Goal: Task Accomplishment & Management: Manage account settings

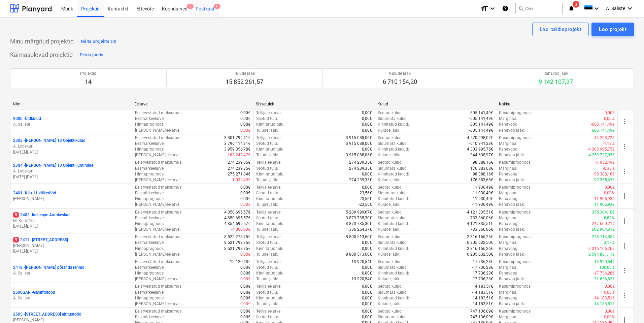
click at [205, 8] on div "Postkast 9+" at bounding box center [205, 8] width 27 height 17
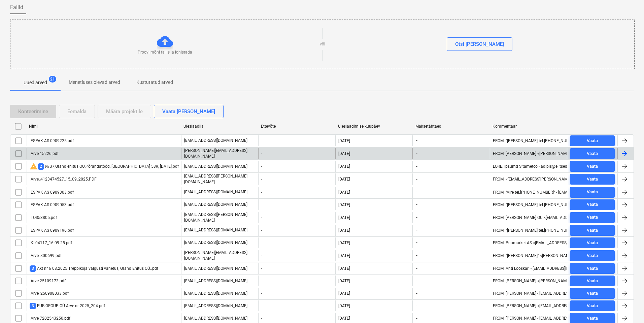
scroll to position [88, 0]
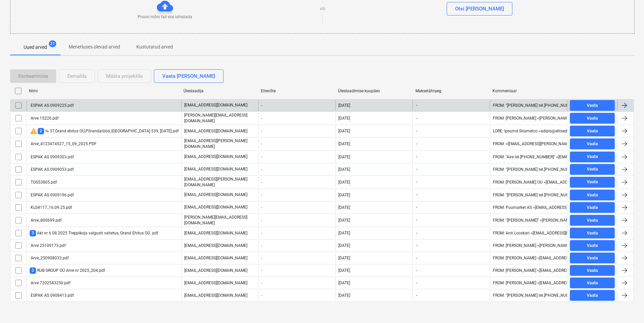
click at [100, 108] on div "ESPAK AS 0909225.pdf" at bounding box center [104, 105] width 155 height 11
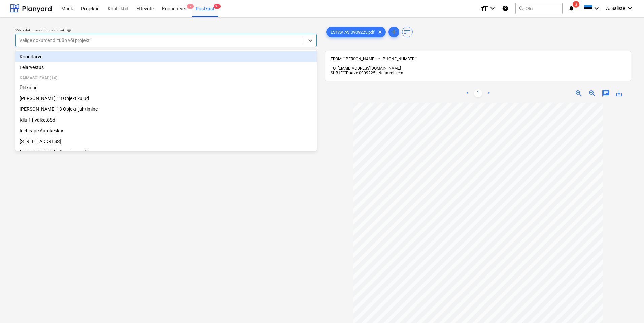
click at [259, 42] on div at bounding box center [159, 40] width 281 height 7
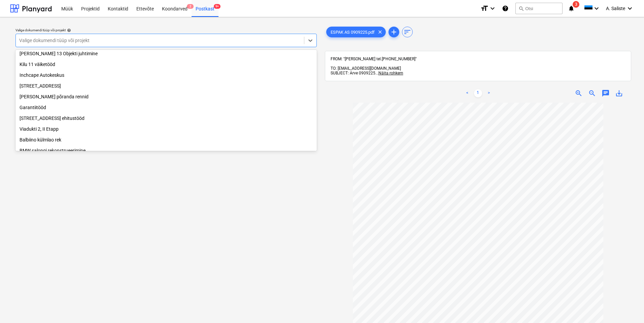
scroll to position [126, 0]
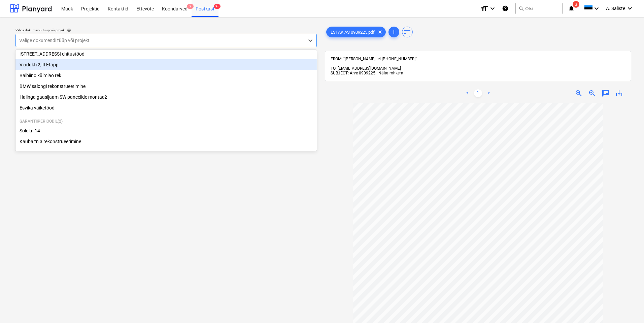
click at [95, 67] on div "Viadukti 2, II Etapp" at bounding box center [165, 64] width 301 height 11
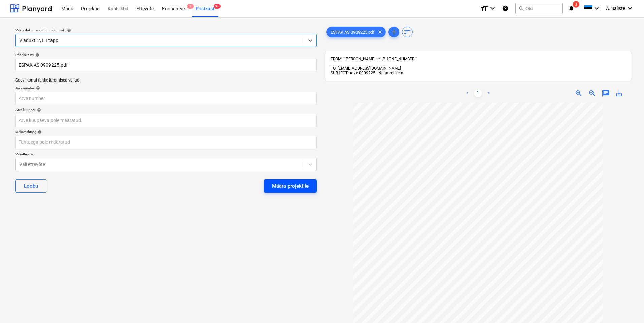
click at [287, 182] on div "Määra projektile" at bounding box center [290, 185] width 37 height 9
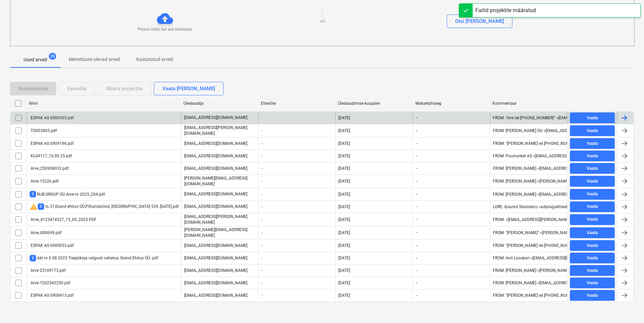
click at [91, 114] on div "ESPAK AS 0909303.pdf" at bounding box center [104, 117] width 155 height 11
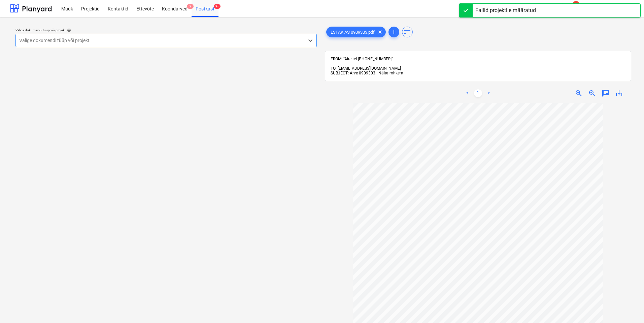
click at [215, 43] on div at bounding box center [159, 40] width 281 height 7
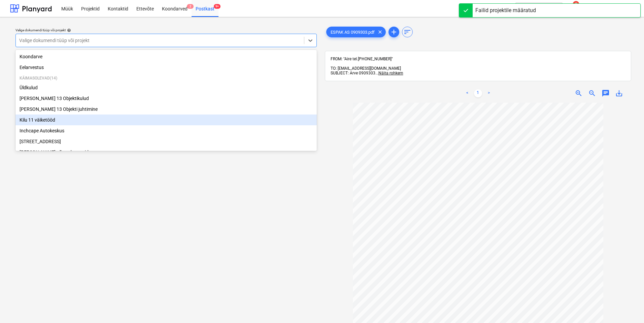
scroll to position [126, 0]
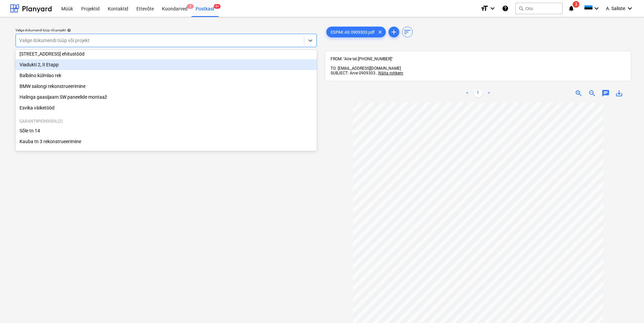
click at [86, 66] on div "Viadukti 2, II Etapp" at bounding box center [165, 64] width 301 height 11
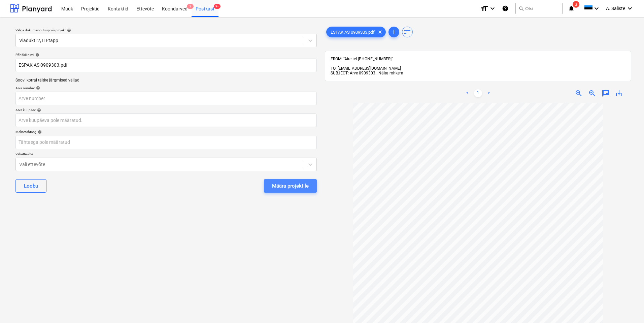
click at [274, 181] on div "Määra projektile" at bounding box center [290, 185] width 37 height 9
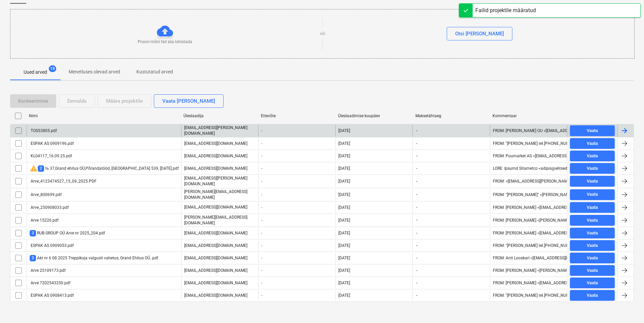
click at [107, 133] on div "TOS53805.pdf" at bounding box center [104, 130] width 155 height 11
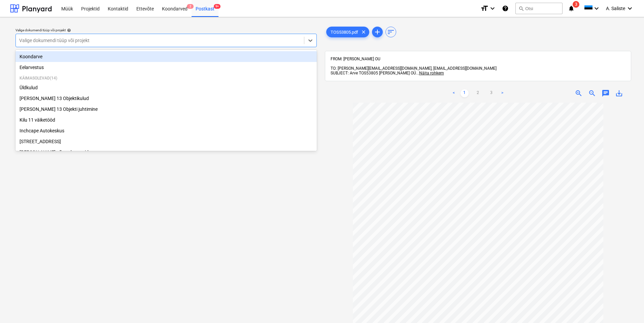
click at [262, 40] on div at bounding box center [159, 40] width 281 height 7
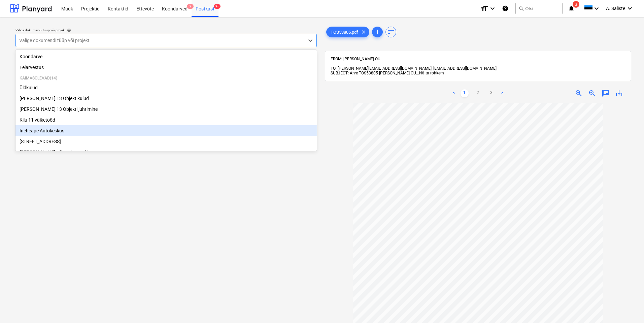
click at [65, 131] on div "Inchcape Autokeskus" at bounding box center [165, 130] width 301 height 11
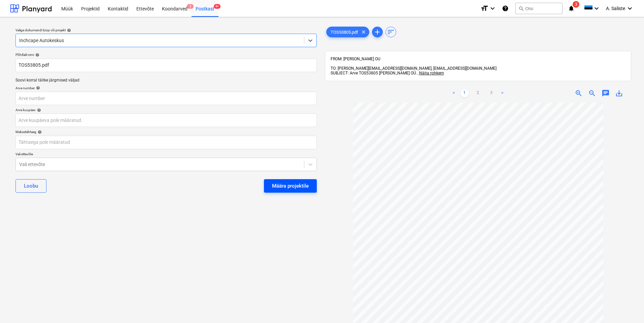
click at [278, 185] on div "Määra projektile" at bounding box center [290, 185] width 37 height 9
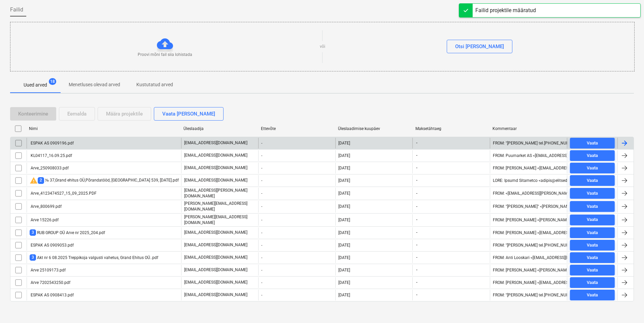
click at [69, 141] on div "ESPAK AS 0909196.pdf" at bounding box center [52, 143] width 44 height 5
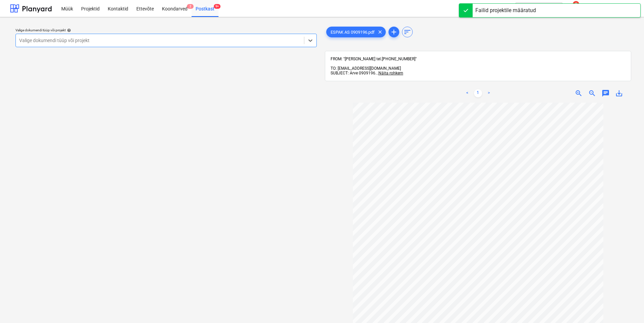
click at [242, 39] on div at bounding box center [159, 40] width 281 height 7
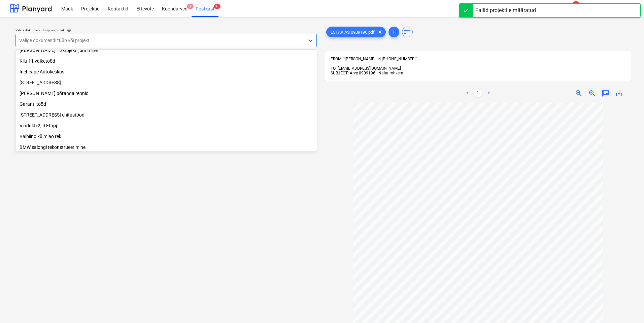
scroll to position [67, 0]
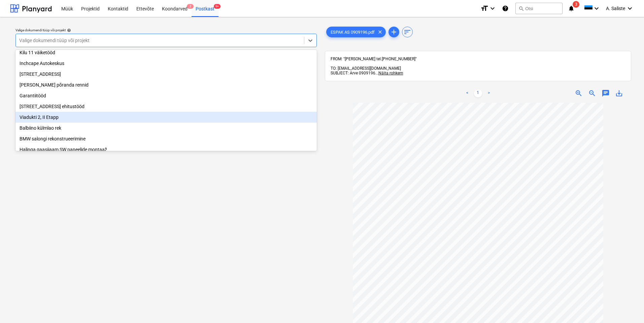
click at [52, 123] on div "Viadukti 2, II Etapp" at bounding box center [165, 117] width 301 height 11
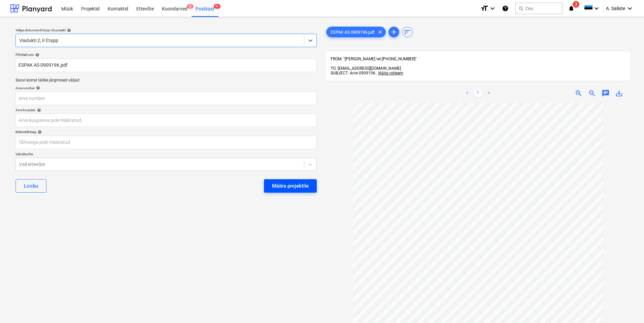
click at [295, 184] on div "Määra projektile" at bounding box center [290, 185] width 37 height 9
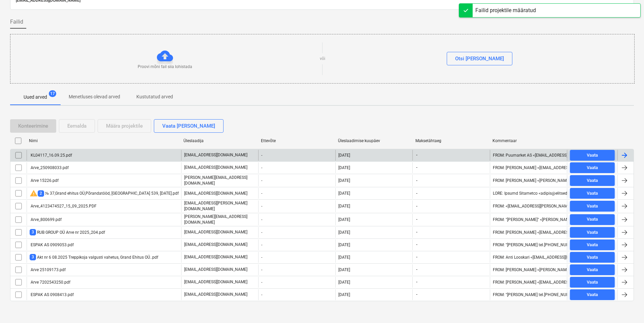
click at [77, 158] on div "KL04117_16.09.25.pdf" at bounding box center [104, 155] width 155 height 11
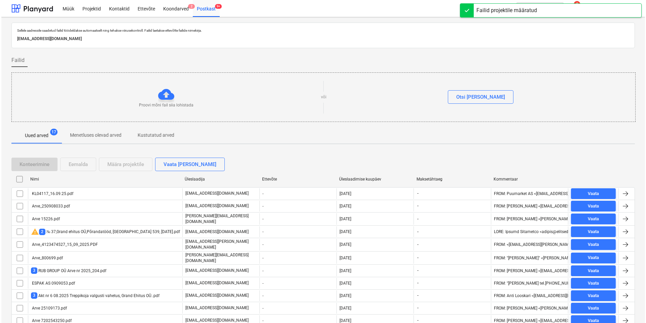
scroll to position [38, 0]
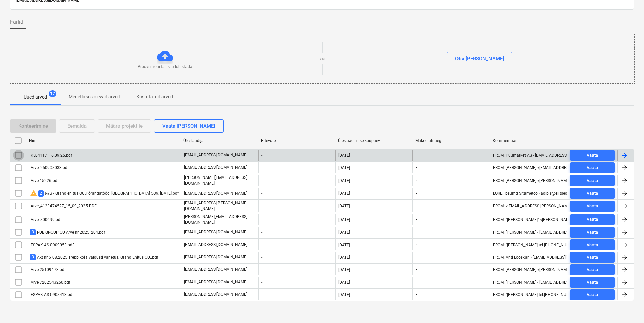
drag, startPoint x: 20, startPoint y: 157, endPoint x: 33, endPoint y: 149, distance: 14.6
click at [20, 156] on input "checkbox" at bounding box center [18, 155] width 11 height 11
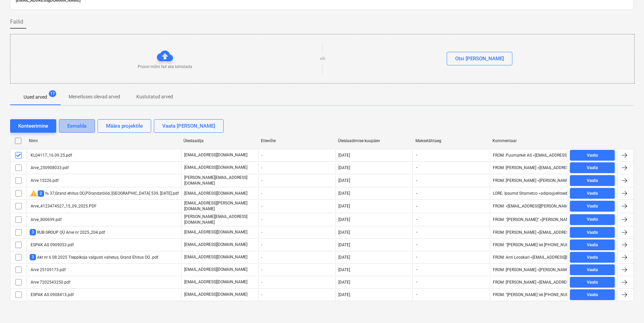
click at [83, 128] on div "Eemalda" at bounding box center [76, 126] width 19 height 9
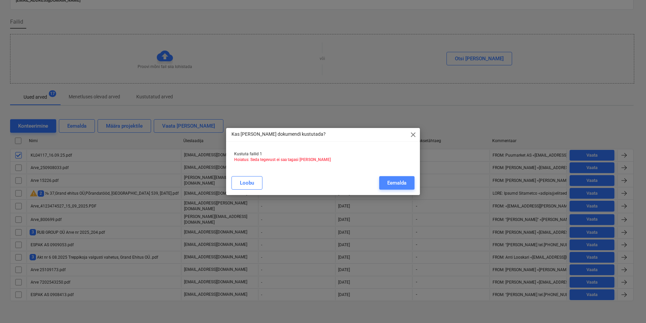
click at [395, 185] on div "Eemalda" at bounding box center [396, 182] width 19 height 9
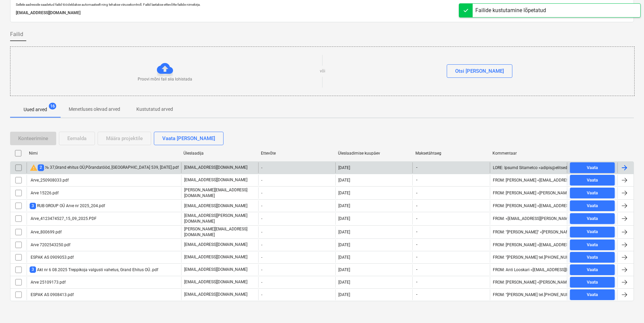
click at [61, 168] on div "warning 2 № 37,Grand ehitus OÜ,Põrandatööd, Pärnu mnt 539, 31.08.2025.pdf" at bounding box center [104, 168] width 149 height 8
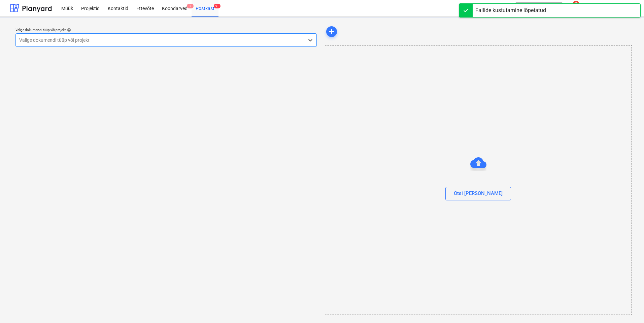
scroll to position [0, 0]
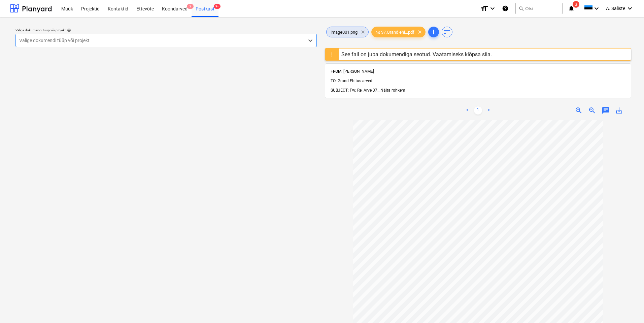
click at [364, 31] on span "clear" at bounding box center [363, 32] width 8 height 8
click at [361, 53] on div "See fail on juba dokumendiga seotud. Vaatamiseks klõpsa siia." at bounding box center [416, 54] width 150 height 6
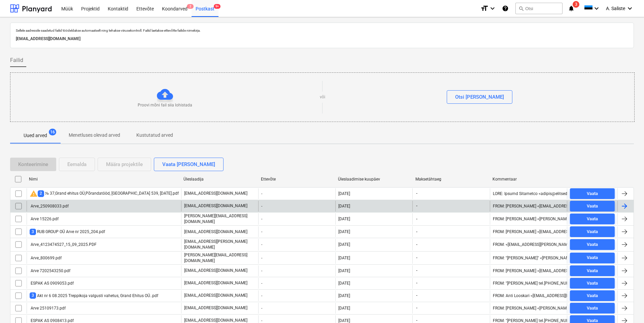
scroll to position [26, 0]
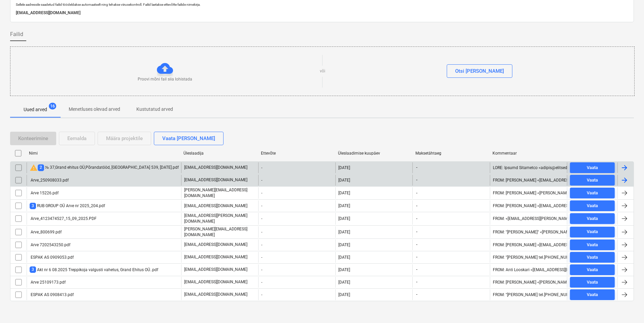
click at [19, 170] on input "checkbox" at bounding box center [18, 167] width 11 height 11
click at [82, 138] on div "Eemalda" at bounding box center [76, 138] width 19 height 9
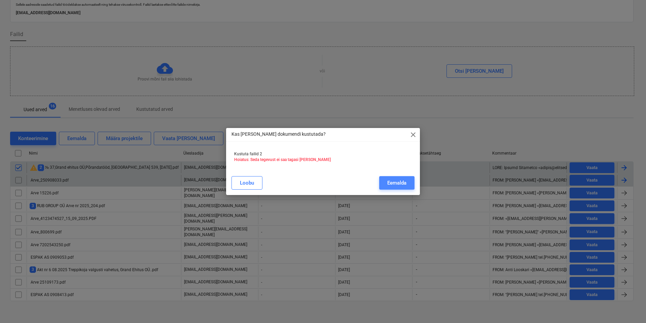
click at [398, 184] on div "Eemalda" at bounding box center [396, 182] width 19 height 9
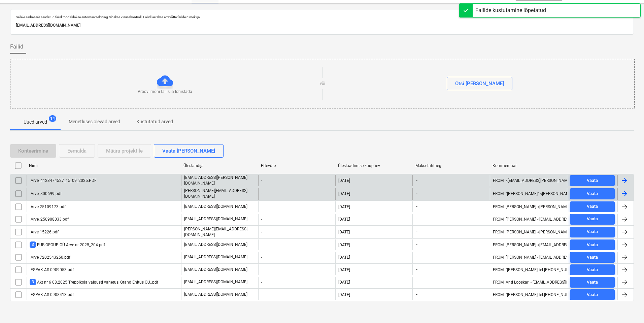
click at [75, 178] on div "Arve_4123474527_15_09_2025.PDF" at bounding box center [63, 180] width 67 height 5
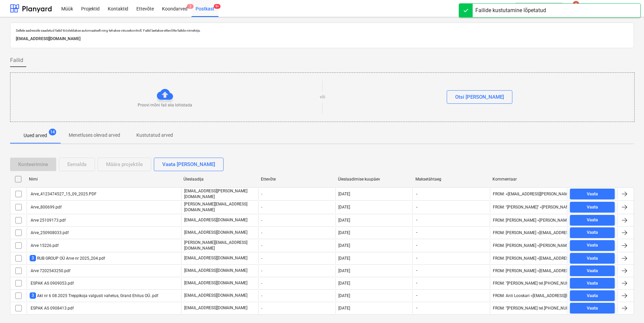
scroll to position [13, 0]
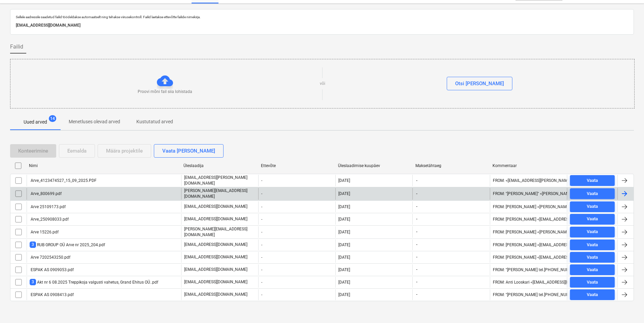
click at [39, 192] on div "Arve_800699.pdf" at bounding box center [46, 193] width 32 height 5
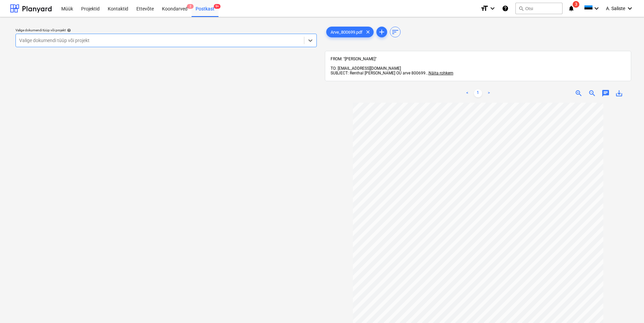
click at [225, 40] on div at bounding box center [159, 40] width 281 height 7
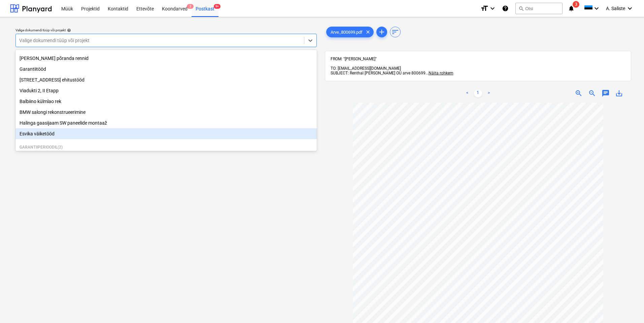
scroll to position [126, 0]
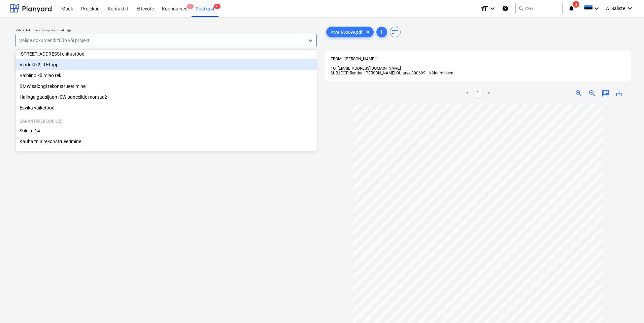
click at [71, 62] on div "Viadukti 2, II Etapp" at bounding box center [165, 64] width 301 height 11
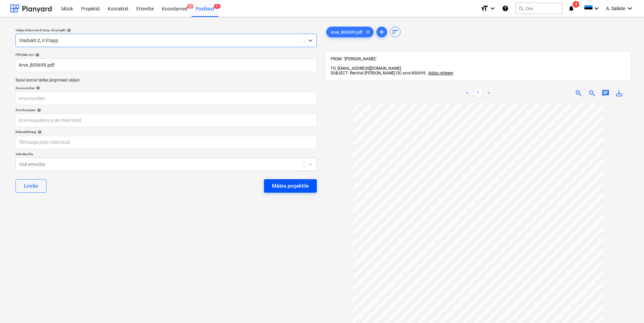
click at [274, 183] on div "Määra projektile" at bounding box center [290, 185] width 37 height 9
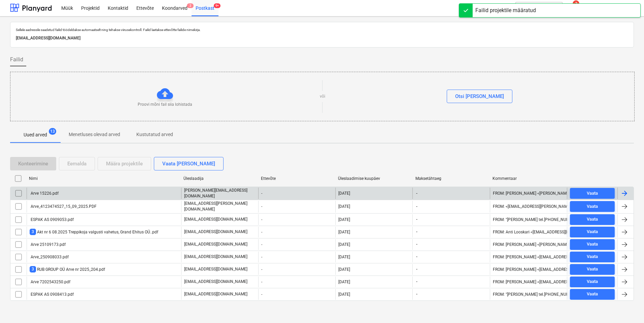
click at [75, 193] on div "Arve 15226.pdf" at bounding box center [104, 193] width 155 height 11
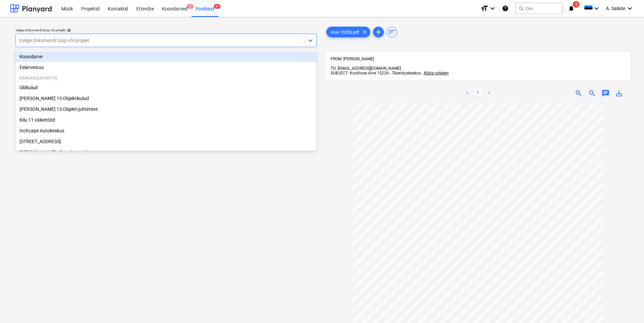
click at [236, 38] on div at bounding box center [159, 40] width 281 height 7
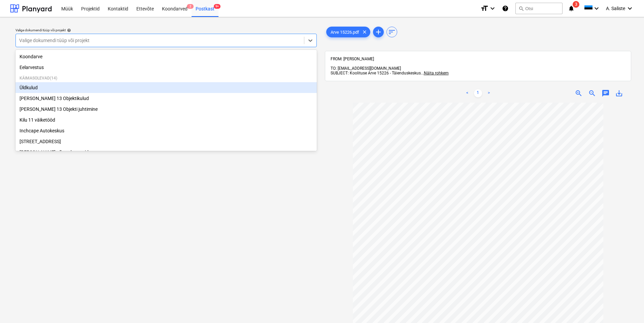
click at [57, 88] on div "Üldkulud" at bounding box center [165, 87] width 301 height 11
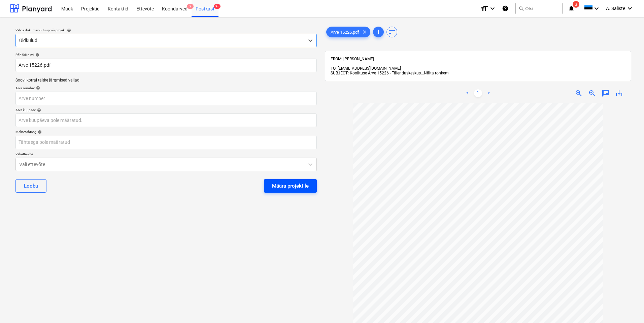
click at [279, 186] on div "Määra projektile" at bounding box center [290, 185] width 37 height 9
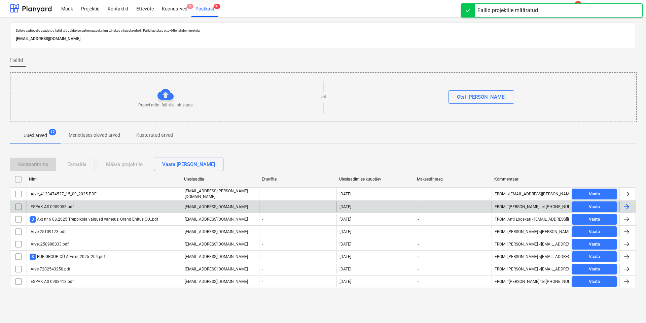
click at [64, 208] on div "ESPAK AS 0909053.pdf" at bounding box center [52, 206] width 44 height 5
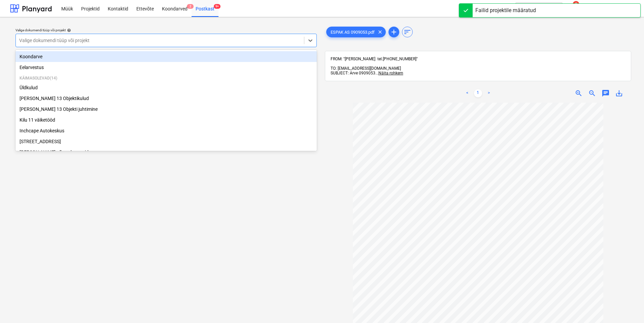
click at [250, 42] on div at bounding box center [159, 40] width 281 height 7
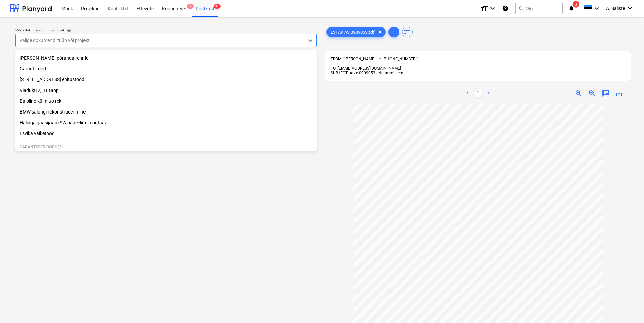
scroll to position [101, 0]
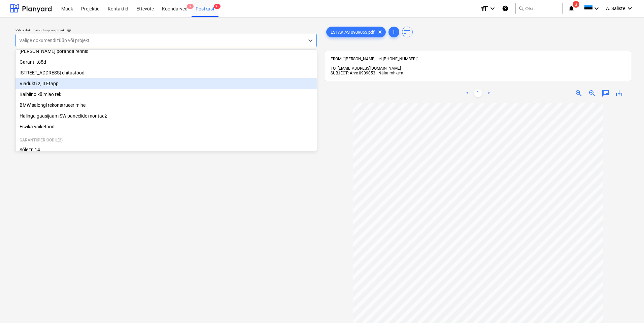
click at [87, 89] on div "Viadukti 2, II Etapp" at bounding box center [165, 83] width 301 height 11
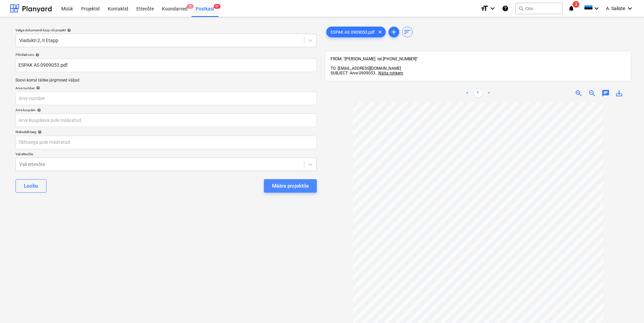
click at [285, 191] on button "Määra projektile" at bounding box center [290, 185] width 53 height 13
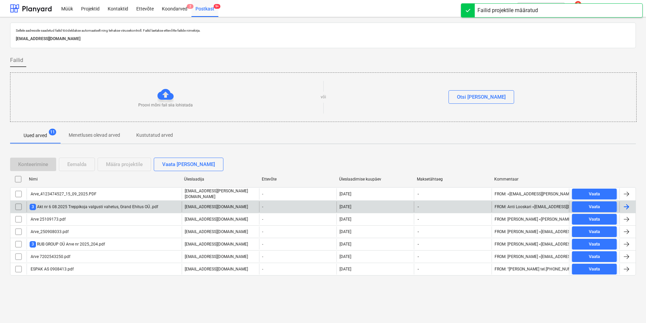
click at [102, 208] on div "3 Akt nr 6 08.2025 Treppikoja valgusti vahetus, Grand Ehitus OÜ..pdf" at bounding box center [94, 207] width 129 height 6
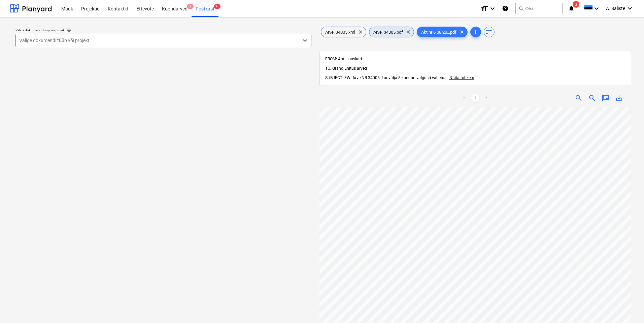
click at [388, 32] on span "Arve_34005.pdf" at bounding box center [388, 32] width 38 height 5
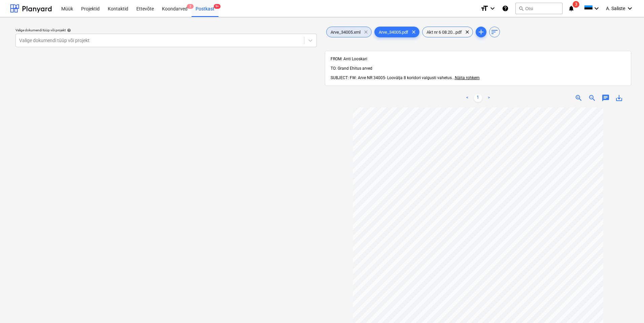
click at [368, 32] on span "clear" at bounding box center [366, 32] width 8 height 8
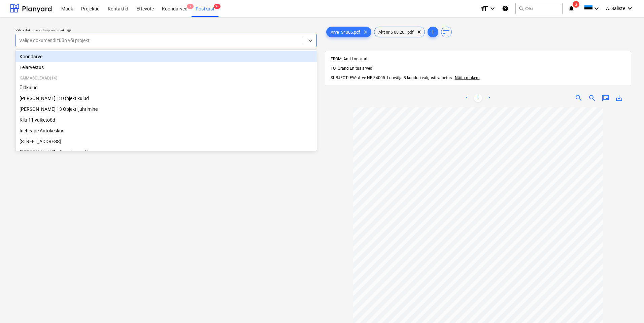
drag, startPoint x: 284, startPoint y: 37, endPoint x: 280, endPoint y: 38, distance: 3.8
click at [283, 37] on div at bounding box center [159, 40] width 281 height 7
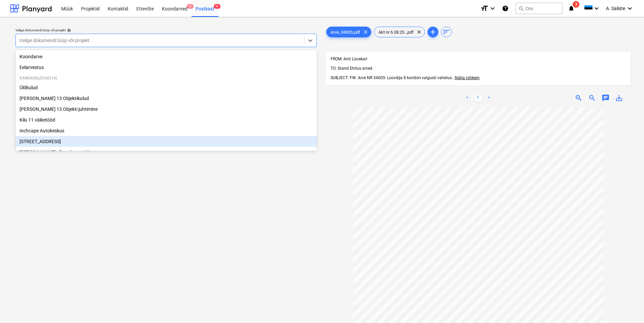
click at [57, 143] on div "[STREET_ADDRESS]" at bounding box center [165, 141] width 301 height 11
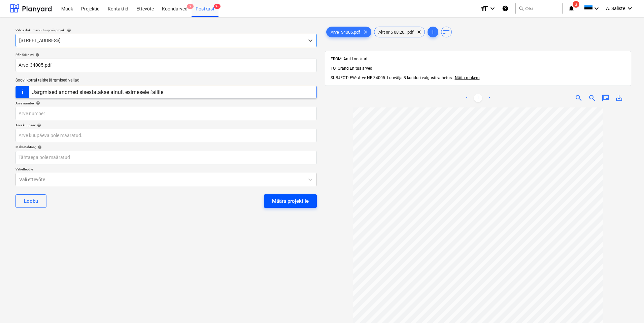
click at [287, 199] on div "Määra projektile" at bounding box center [290, 201] width 37 height 9
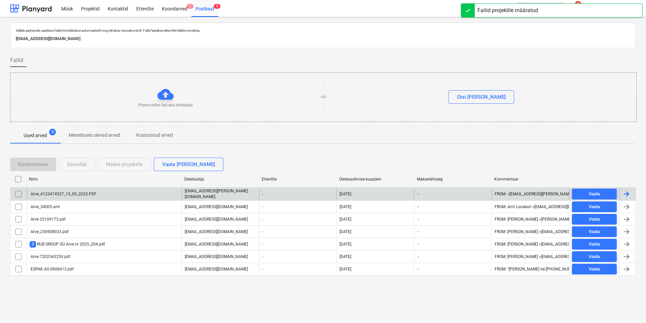
click at [85, 196] on div "Arve_4123474527_15_09_2025.PDF" at bounding box center [104, 193] width 155 height 11
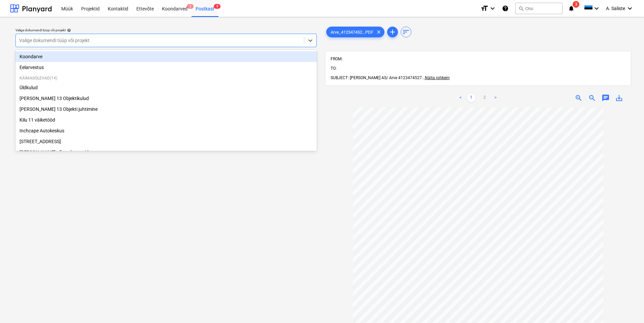
click at [85, 39] on div at bounding box center [159, 40] width 281 height 7
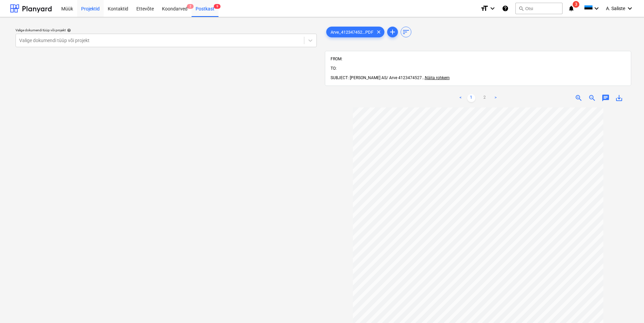
click at [92, 7] on div "Projektid" at bounding box center [90, 8] width 27 height 17
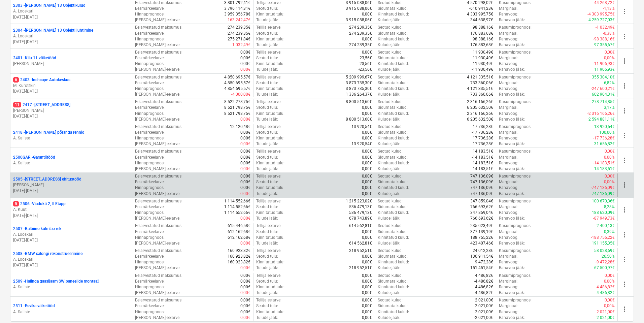
scroll to position [135, 0]
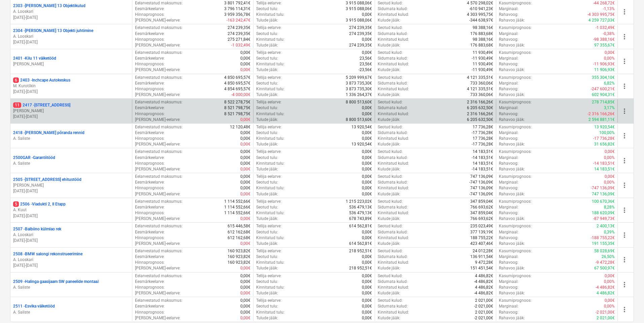
click at [68, 115] on p "21.11.2024 - 27.02.2026" at bounding box center [71, 117] width 116 height 6
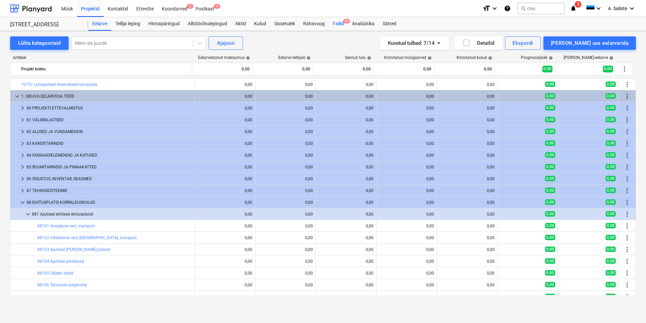
click at [338, 24] on div "Failid 9+" at bounding box center [338, 23] width 19 height 13
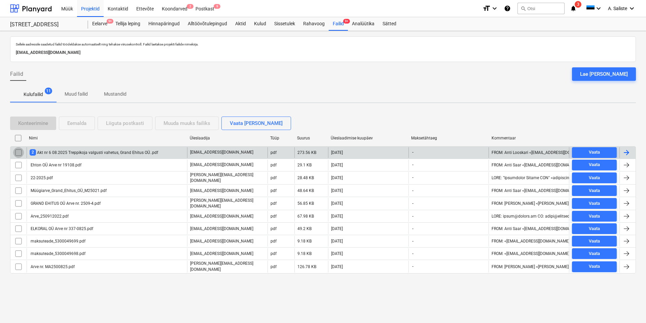
click at [18, 151] on input "checkbox" at bounding box center [18, 152] width 11 height 11
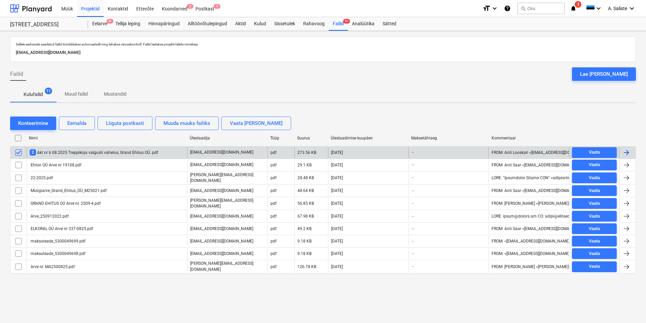
click at [102, 151] on div "2 Akt nr 6 08.2025 Treppikoja valgusti vahetus, Grand Ehitus OÜ..pdf" at bounding box center [94, 152] width 129 height 6
click at [20, 152] on input "checkbox" at bounding box center [18, 152] width 11 height 11
click at [127, 125] on div "Liiguta postkasti" at bounding box center [125, 123] width 38 height 9
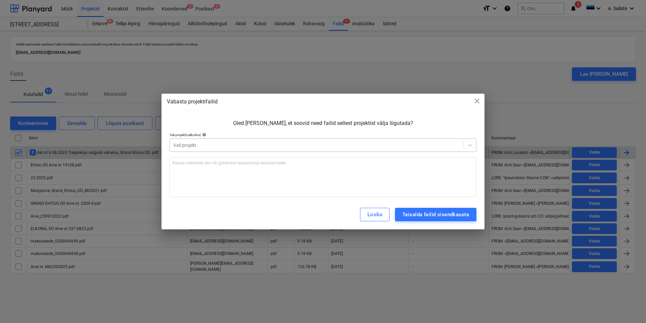
click at [214, 147] on div at bounding box center [316, 145] width 287 height 7
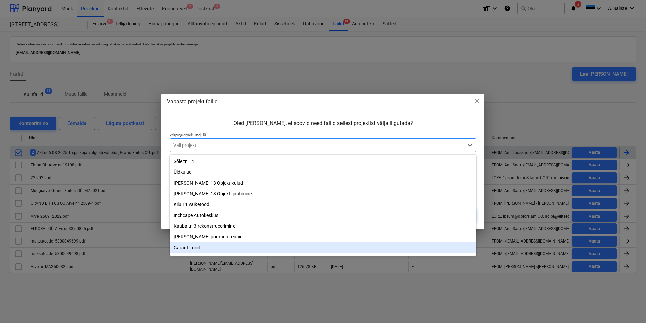
click at [193, 250] on div "Garantiitööd" at bounding box center [323, 247] width 307 height 11
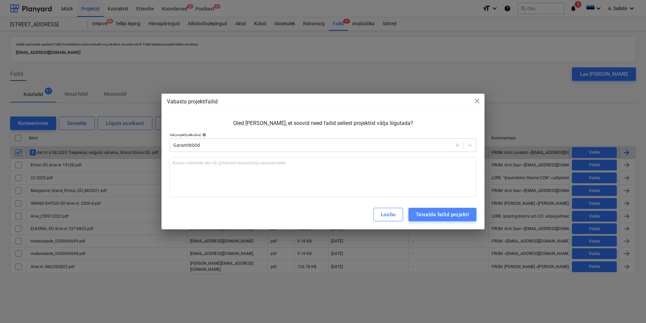
click at [444, 214] on div "Teisalda failid projekti" at bounding box center [442, 214] width 53 height 9
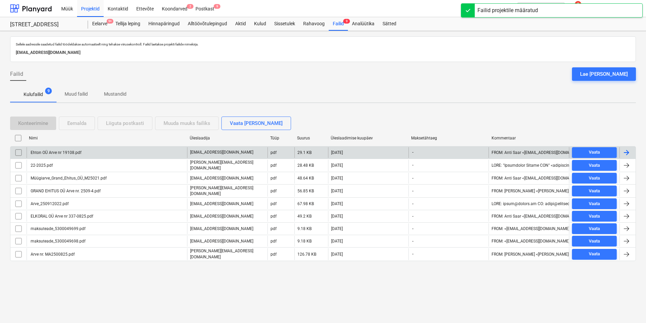
click at [79, 150] on div "Ehton OÜ Arve nr 19108.pdf" at bounding box center [56, 152] width 52 height 5
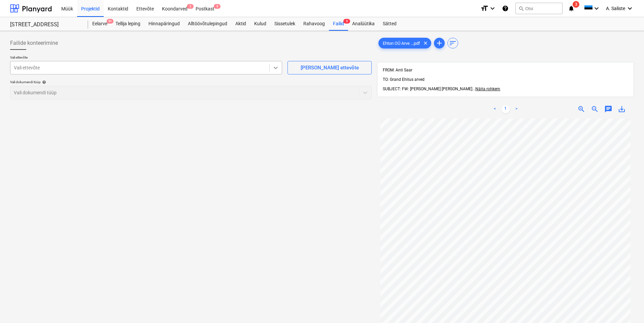
click at [276, 69] on icon at bounding box center [276, 68] width 4 height 2
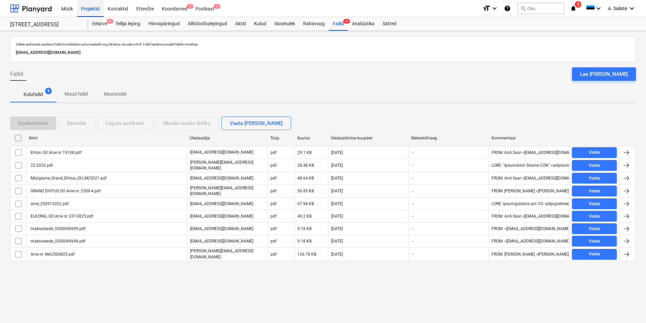
click at [95, 11] on div "Projektid" at bounding box center [90, 8] width 27 height 17
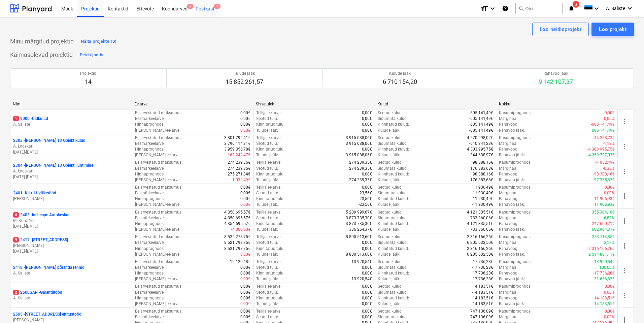
click at [203, 7] on div "Postkast 9" at bounding box center [205, 8] width 27 height 17
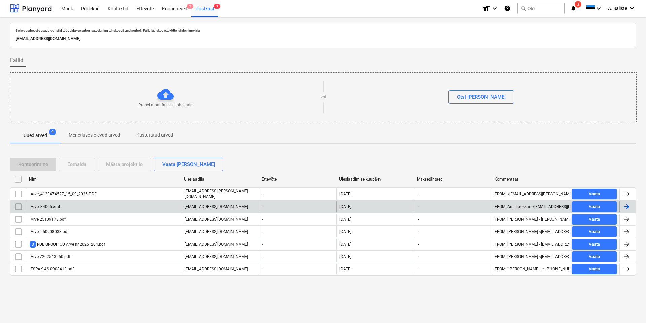
click at [69, 203] on div "Arve_34005.xml" at bounding box center [104, 206] width 155 height 11
drag, startPoint x: 19, startPoint y: 207, endPoint x: 47, endPoint y: 189, distance: 33.3
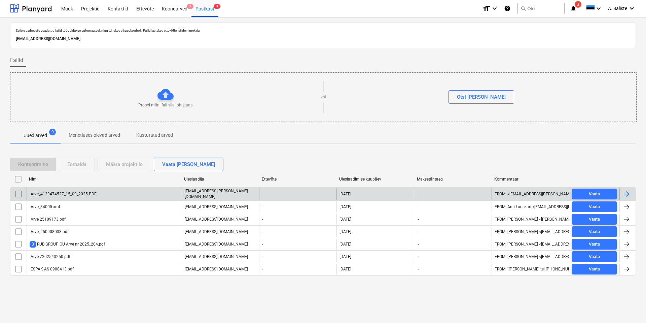
click at [20, 207] on input "checkbox" at bounding box center [18, 206] width 11 height 11
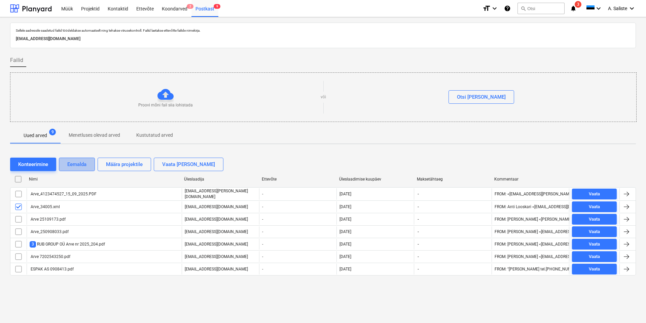
click at [78, 164] on div "Eemalda" at bounding box center [76, 164] width 19 height 9
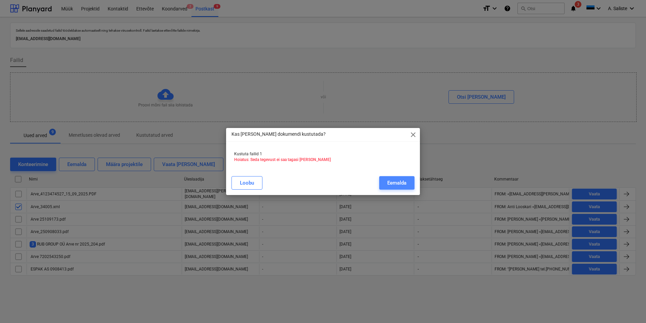
click at [385, 184] on button "Eemalda" at bounding box center [396, 182] width 35 height 13
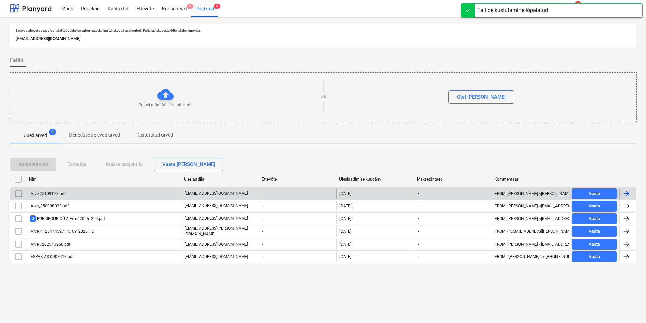
click at [100, 197] on div "Arve 25109173.pdf" at bounding box center [104, 193] width 155 height 11
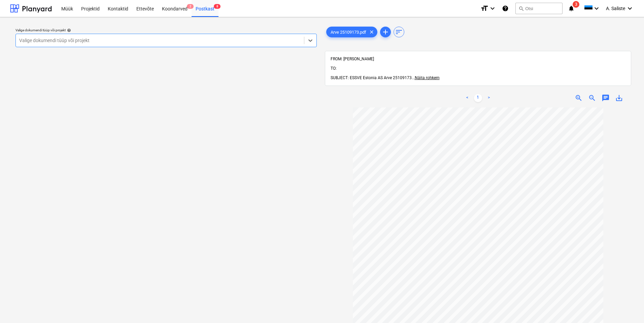
click at [199, 40] on div at bounding box center [159, 40] width 281 height 7
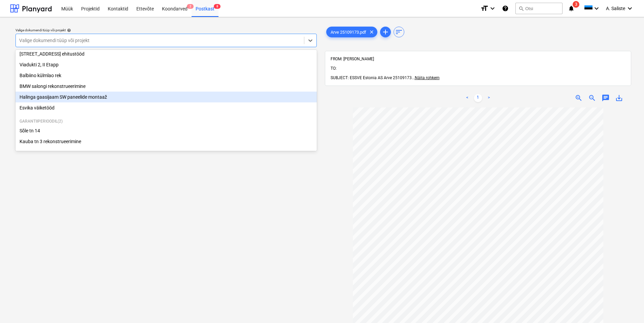
scroll to position [92, 0]
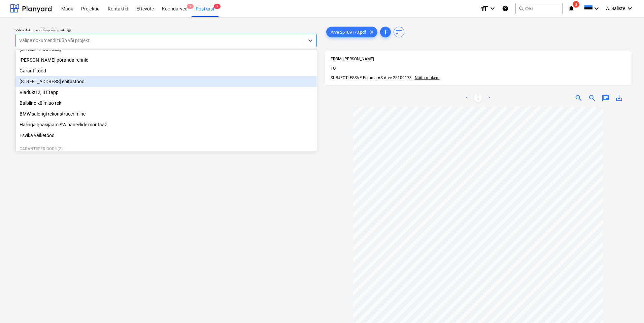
click at [60, 87] on div "[STREET_ADDRESS] ehitustööd" at bounding box center [165, 81] width 301 height 11
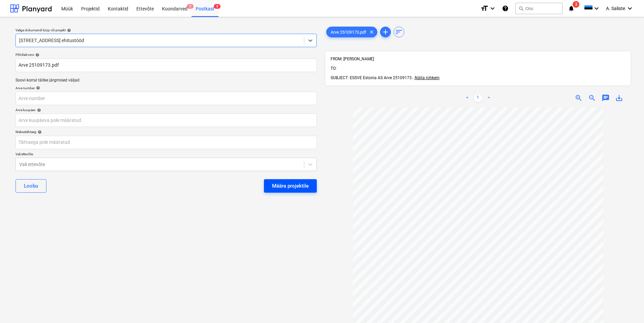
click at [274, 182] on div "Määra projektile" at bounding box center [290, 185] width 37 height 9
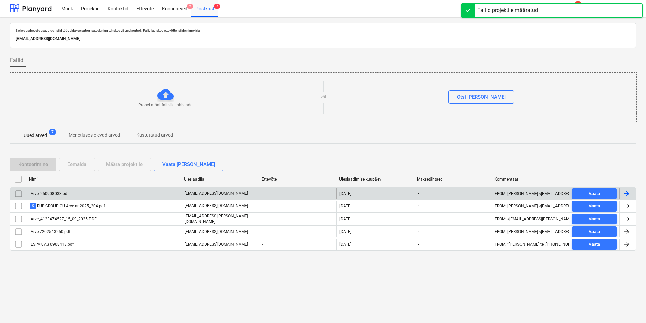
click at [87, 196] on div "Arve_250908033.pdf" at bounding box center [104, 193] width 155 height 11
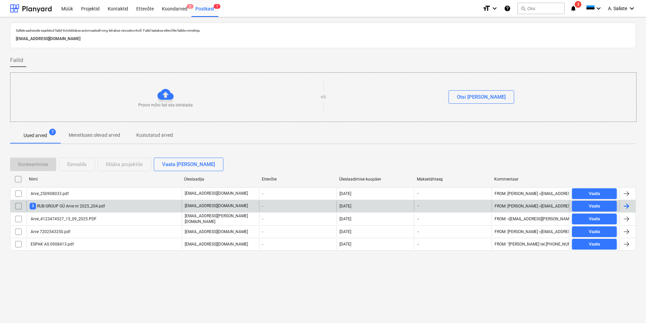
click at [68, 209] on div "3 RUB GROUP OÜ Arve nr 2025_204.pdf" at bounding box center [67, 206] width 75 height 6
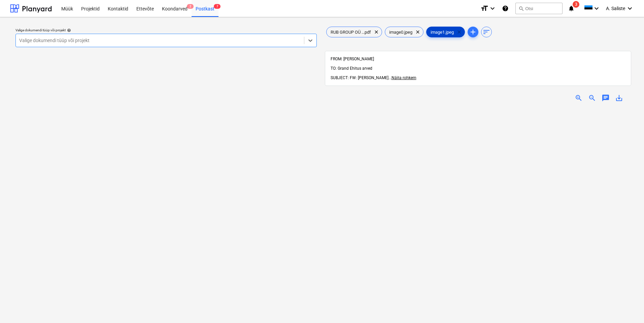
click at [463, 32] on span "clear" at bounding box center [459, 32] width 8 height 8
click at [421, 33] on span "clear" at bounding box center [418, 32] width 8 height 8
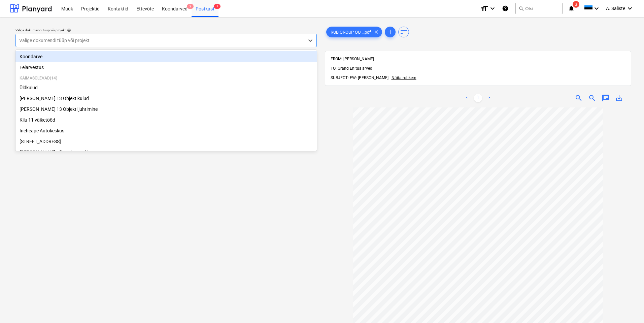
click at [258, 42] on div at bounding box center [159, 40] width 281 height 7
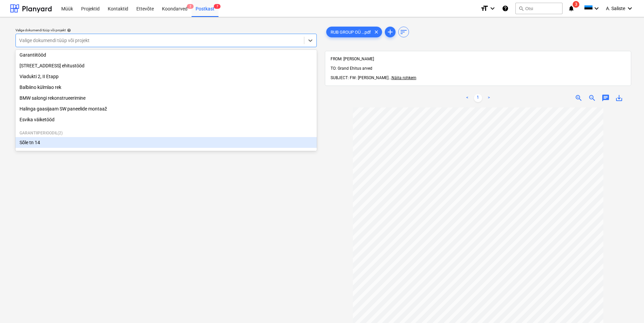
scroll to position [92, 0]
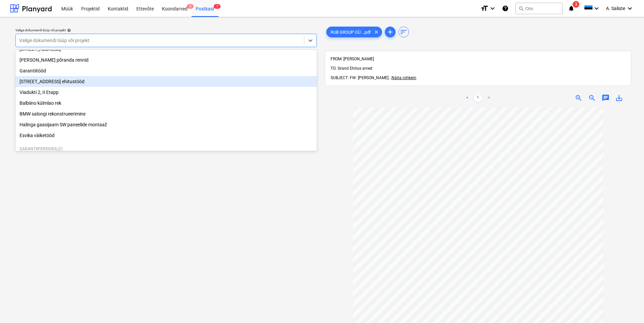
click at [66, 87] on div "[STREET_ADDRESS] ehitustööd" at bounding box center [165, 81] width 301 height 11
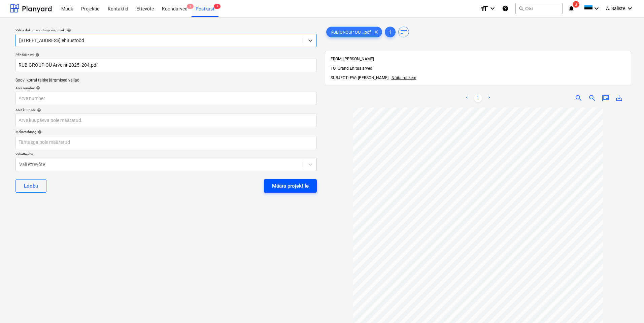
click at [278, 185] on div "Määra projektile" at bounding box center [290, 185] width 37 height 9
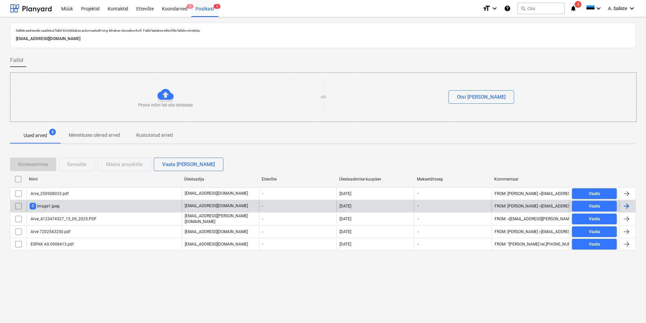
click at [18, 205] on input "checkbox" at bounding box center [18, 206] width 11 height 11
click at [79, 161] on div "Eemalda" at bounding box center [76, 164] width 19 height 9
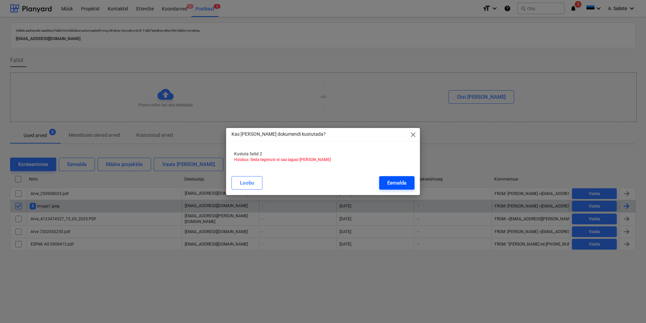
click at [393, 182] on div "Eemalda" at bounding box center [396, 182] width 19 height 9
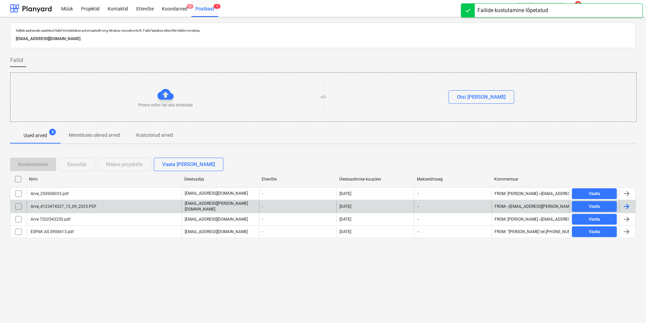
click at [104, 207] on div "Arve_4123474527_15_09_2025.PDF" at bounding box center [104, 206] width 155 height 11
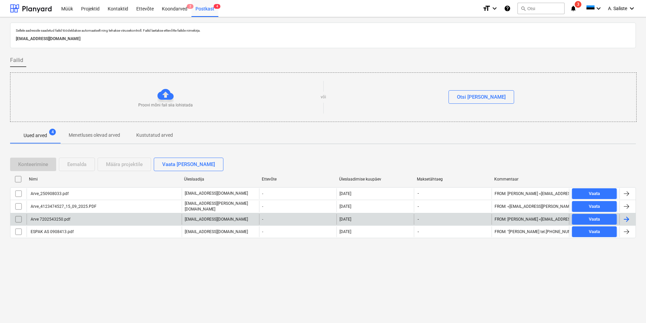
click at [46, 219] on div "Arve 7202543250.pdf" at bounding box center [50, 219] width 41 height 5
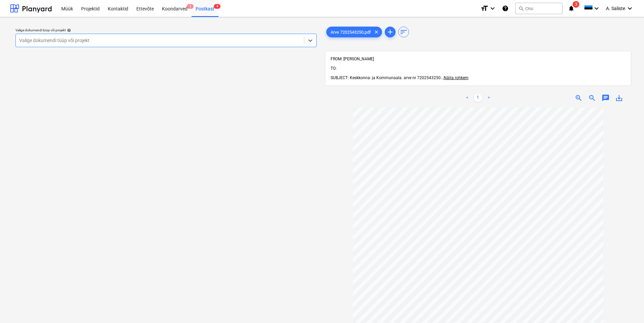
click at [233, 41] on div at bounding box center [159, 40] width 281 height 7
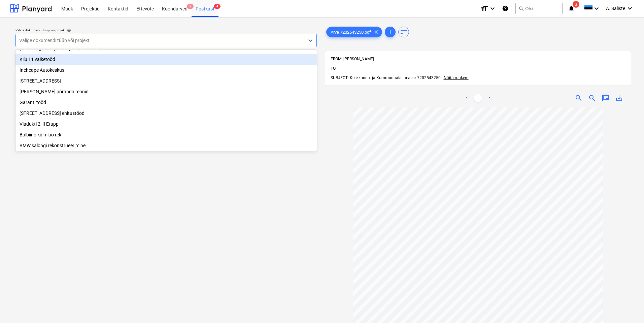
scroll to position [67, 0]
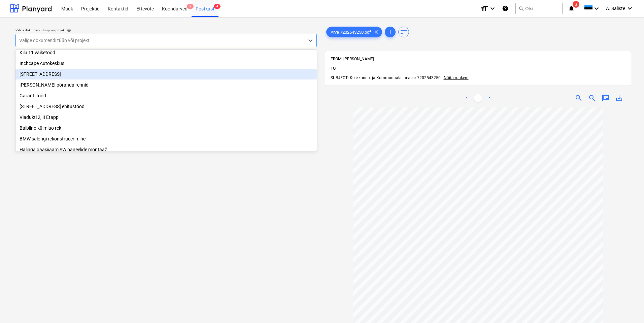
click at [63, 79] on div "[STREET_ADDRESS]" at bounding box center [165, 74] width 301 height 11
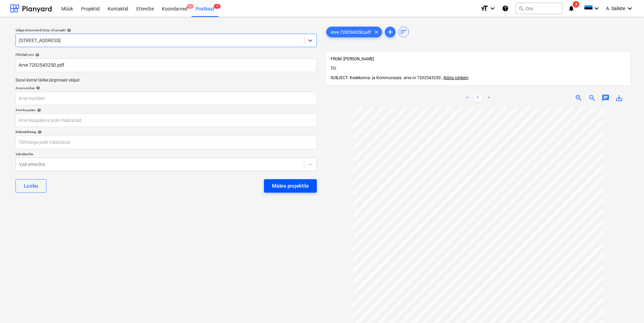
click at [268, 181] on button "Määra projektile" at bounding box center [290, 185] width 53 height 13
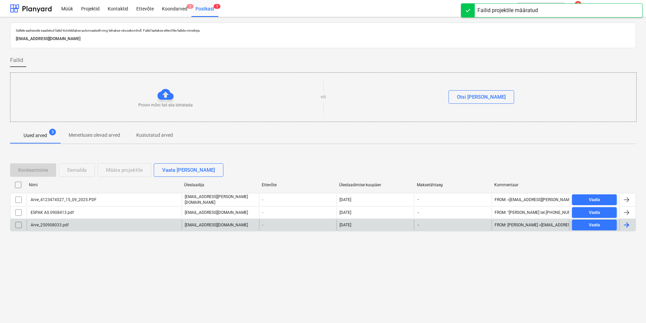
click at [83, 222] on div "Arve_250908033.pdf" at bounding box center [104, 224] width 155 height 11
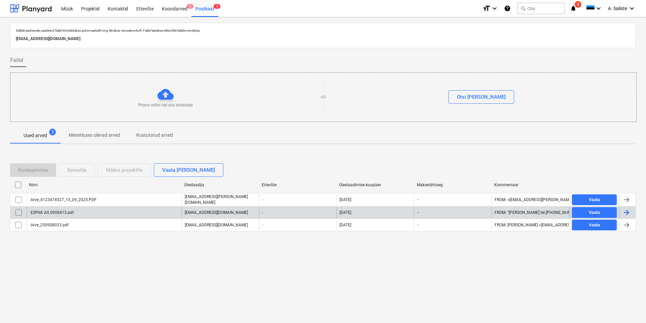
click at [39, 210] on div "ESPAK AS 0908413.pdf" at bounding box center [52, 212] width 44 height 5
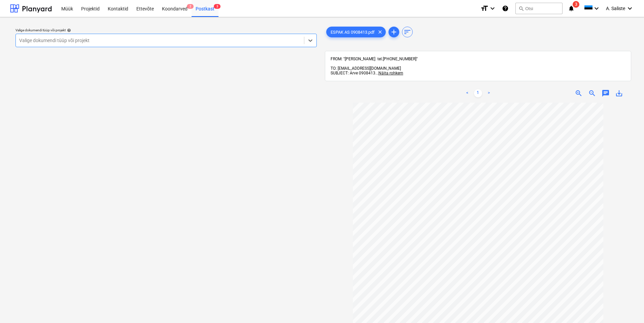
click at [201, 41] on div at bounding box center [159, 40] width 281 height 7
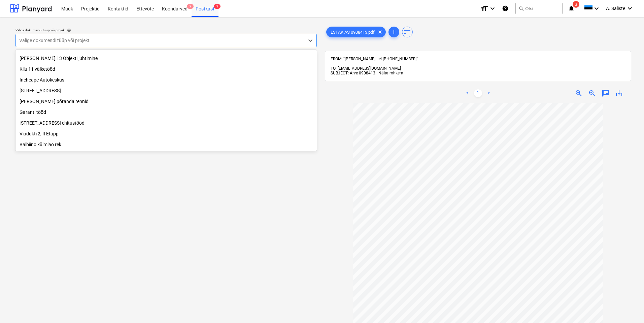
scroll to position [126, 0]
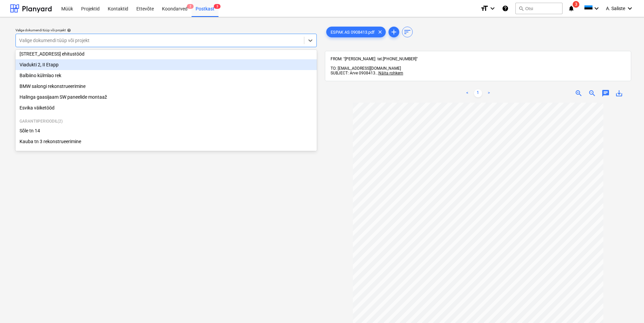
click at [53, 66] on div "Viadukti 2, II Etapp" at bounding box center [165, 64] width 301 height 11
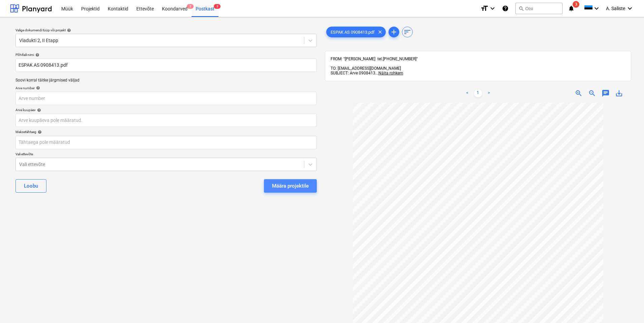
click at [273, 182] on div "Määra projektile" at bounding box center [290, 185] width 37 height 9
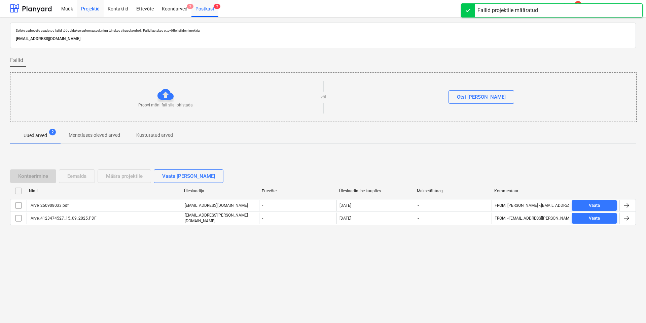
click at [87, 11] on div "Projektid" at bounding box center [90, 8] width 27 height 17
